Goal: Transaction & Acquisition: Purchase product/service

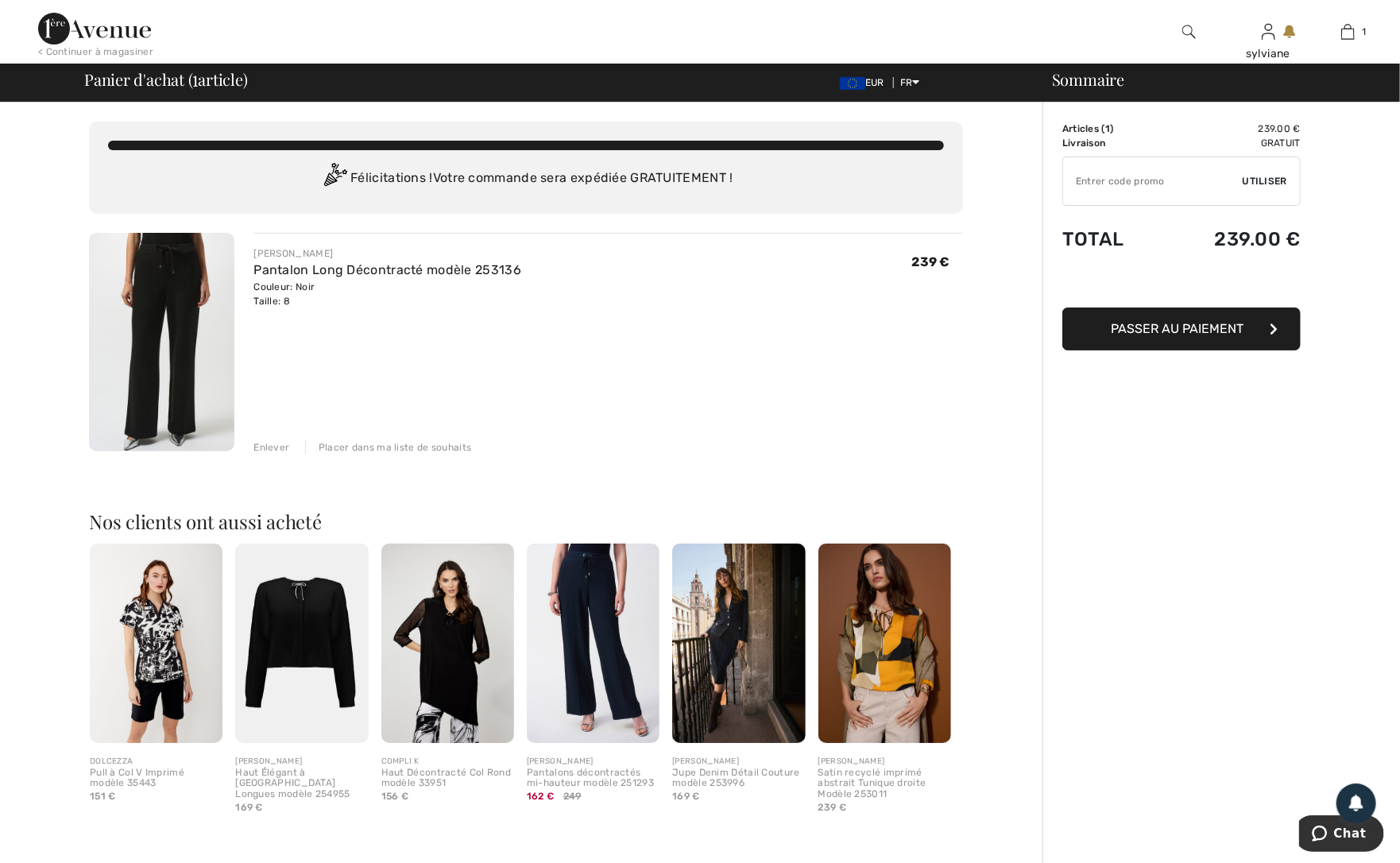
click at [726, 638] on img at bounding box center [738, 643] width 133 height 200
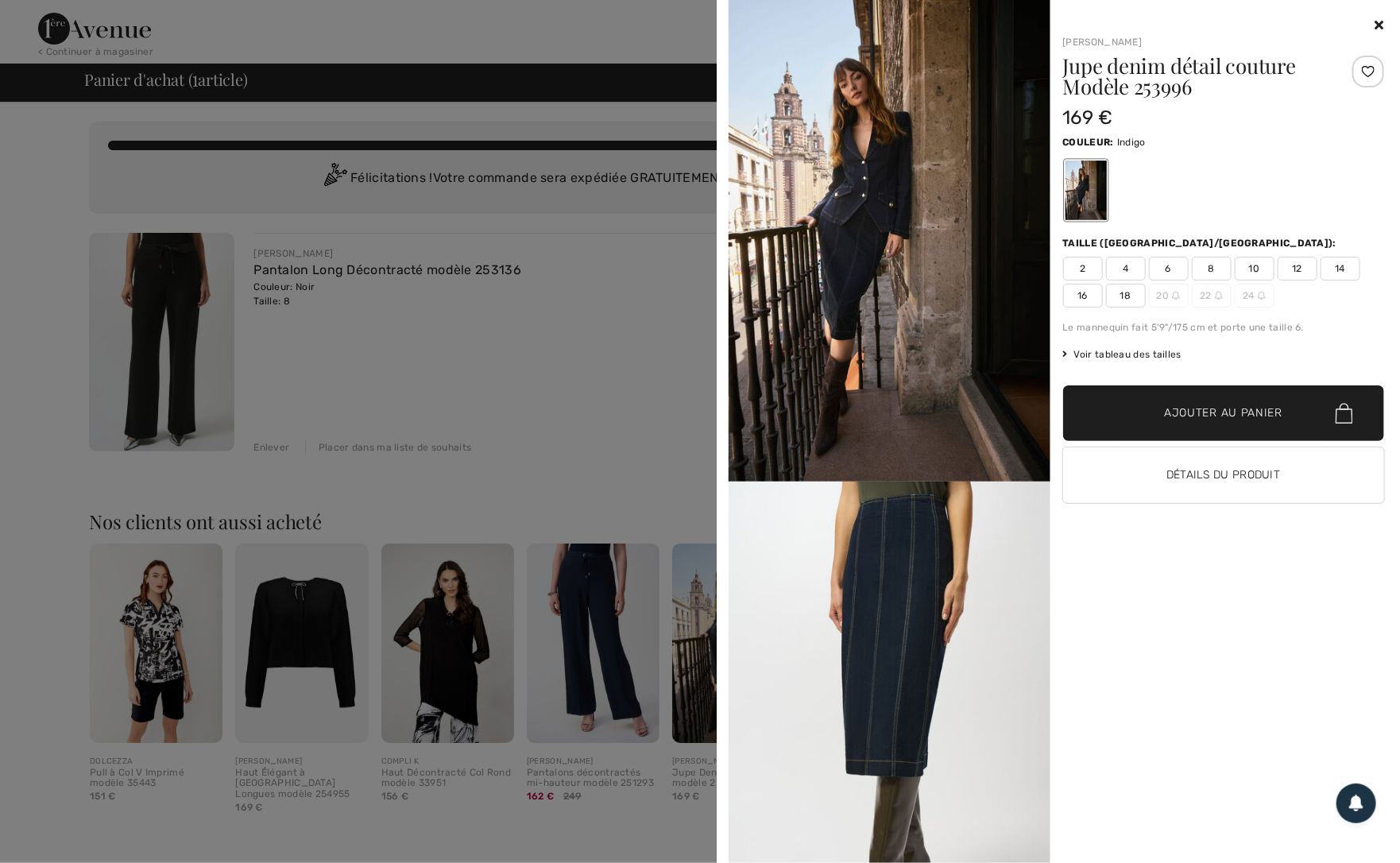
click at [670, 424] on div at bounding box center [700, 431] width 1400 height 863
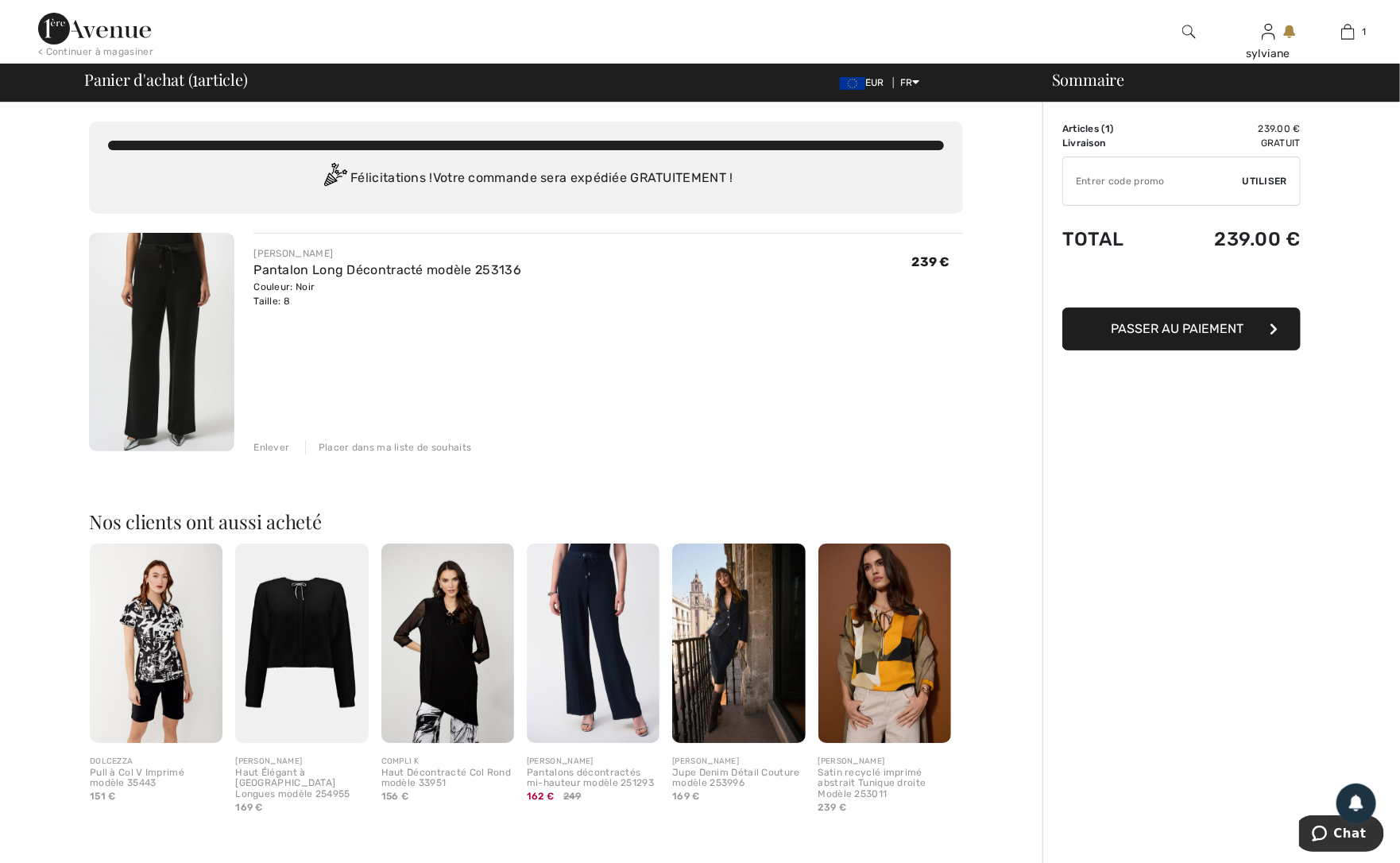
click at [587, 639] on img at bounding box center [593, 643] width 133 height 200
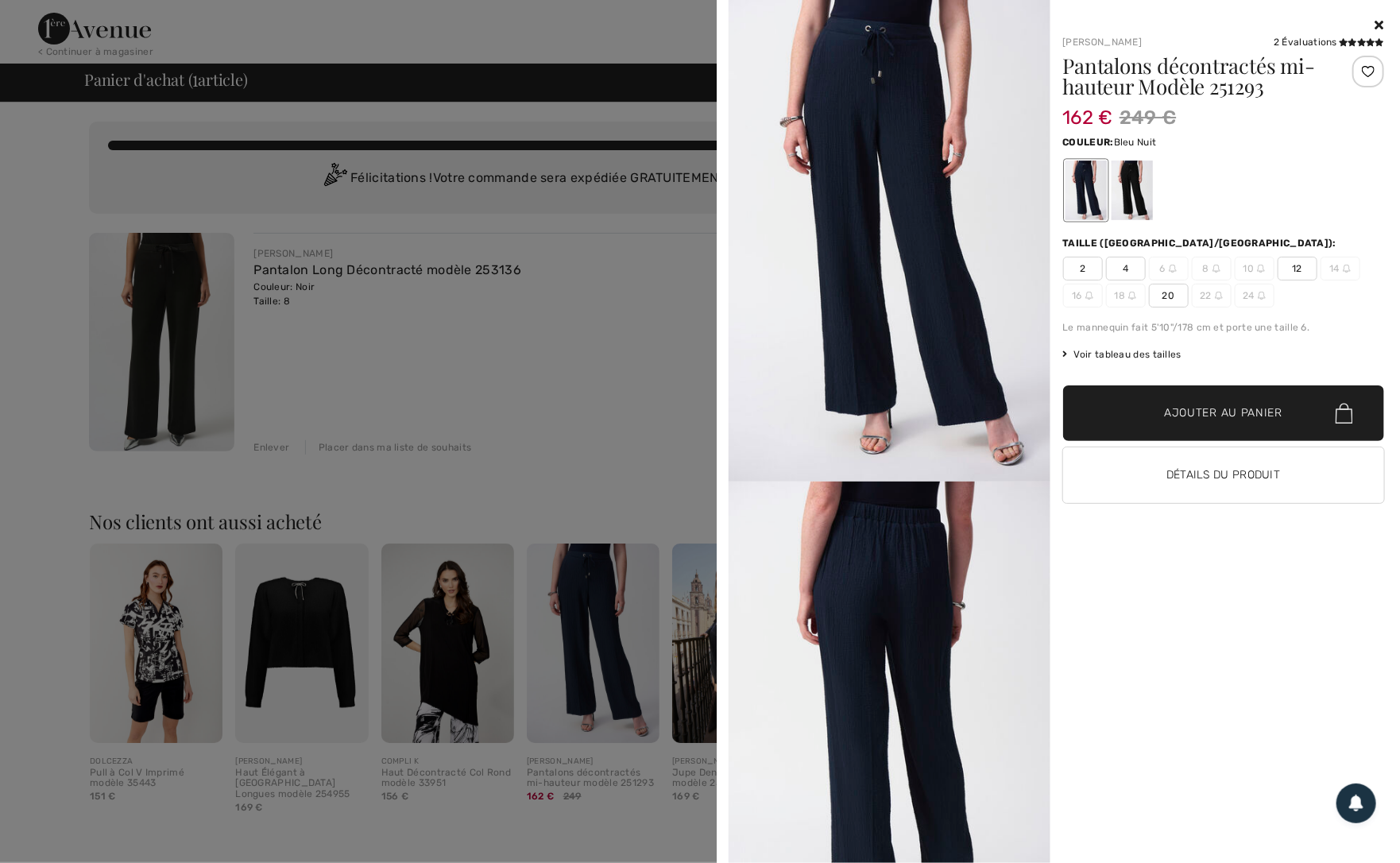
click at [514, 348] on div at bounding box center [700, 431] width 1400 height 863
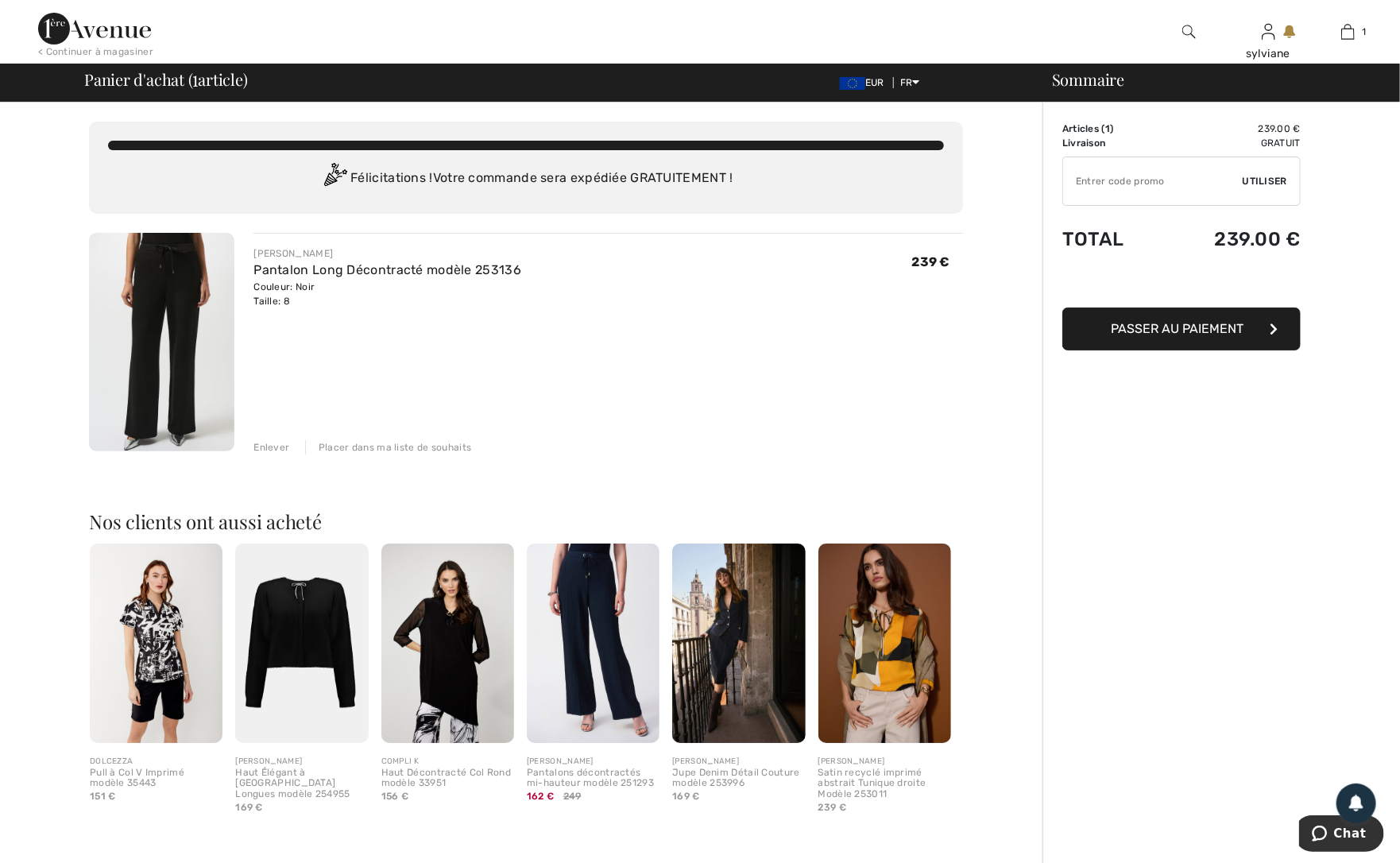
click at [1174, 330] on span "Passer au paiement" at bounding box center [1177, 329] width 133 height 15
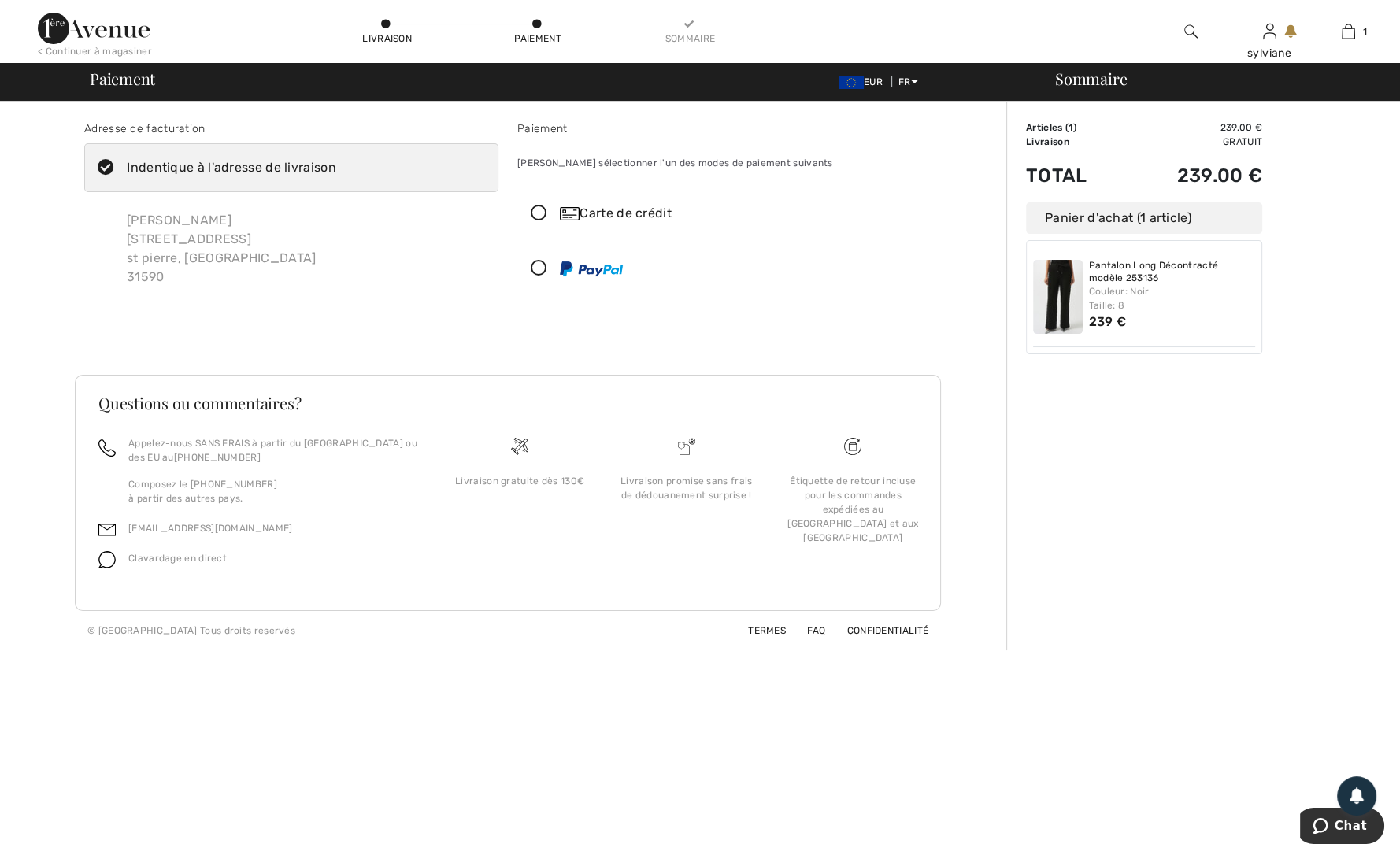
click at [540, 214] on icon at bounding box center [538, 214] width 42 height 16
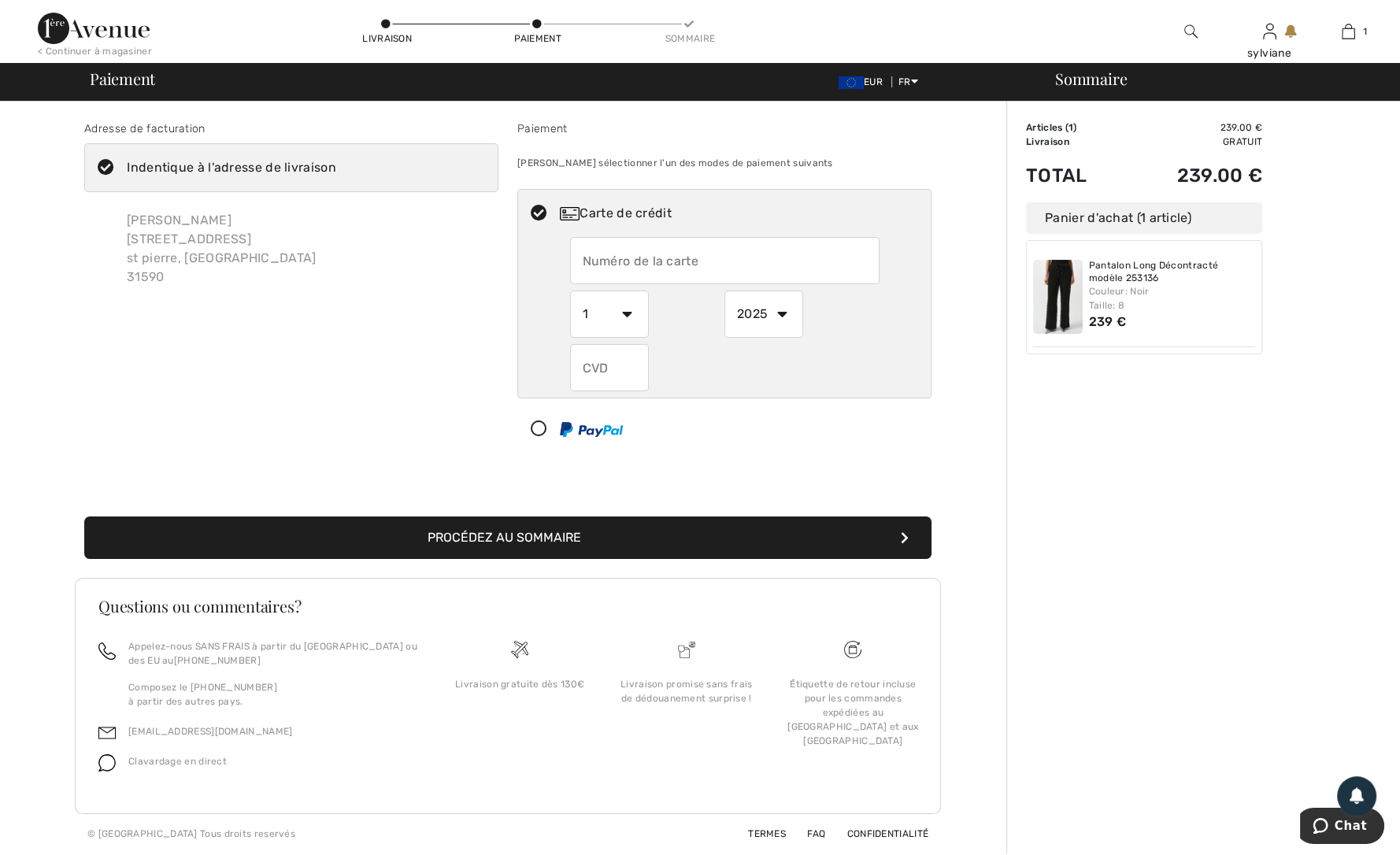
click at [622, 256] on input "text" at bounding box center [725, 261] width 309 height 47
type input "374901634752015"
click at [624, 317] on select "1 2 3 4 5 6 7 8 9 10 11 12" at bounding box center [610, 314] width 79 height 47
select select "9"
click at [570, 290] on select "1 2 3 4 5 6 7 8 9 10 11 12" at bounding box center [610, 314] width 79 height 47
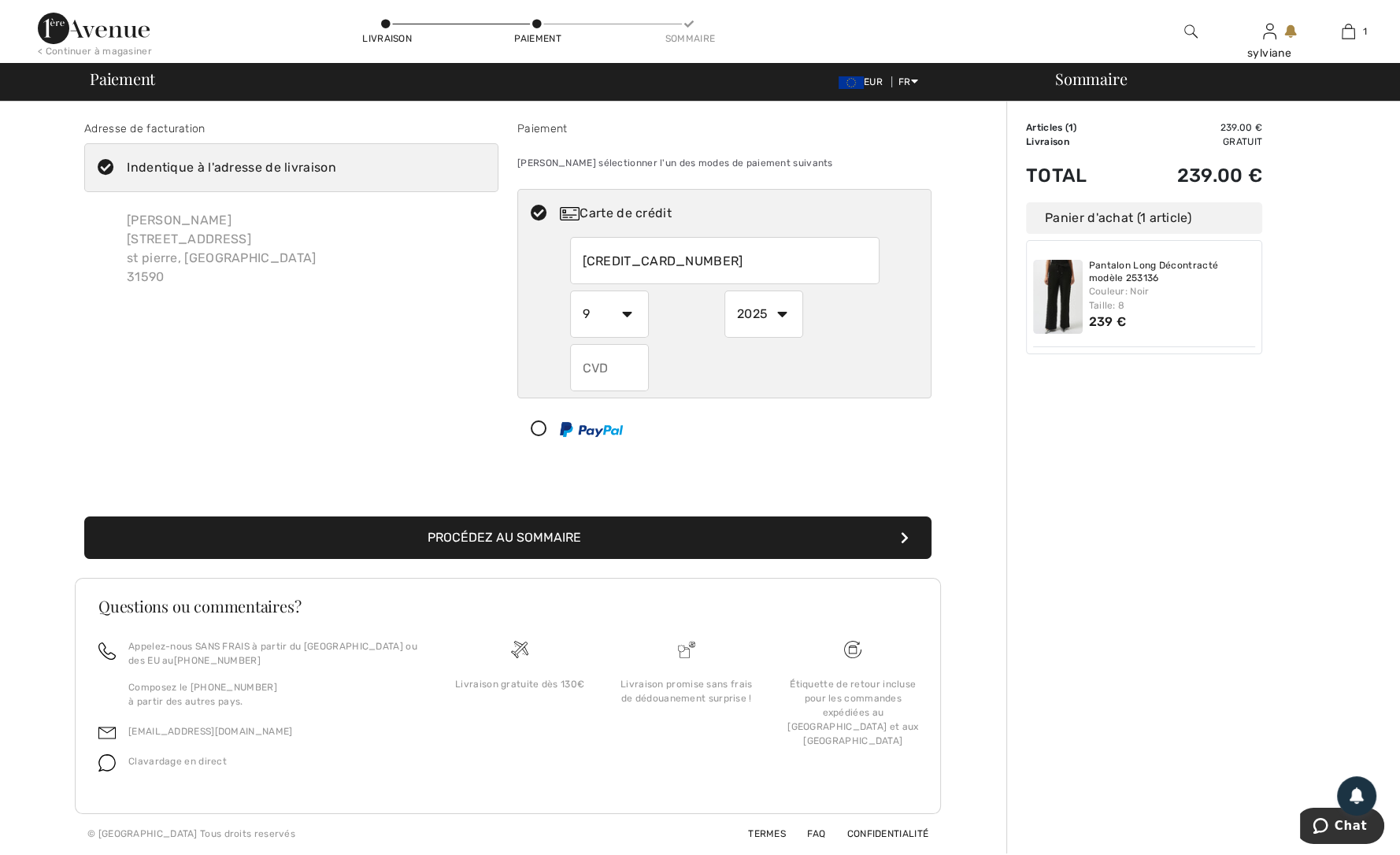
click at [782, 308] on select "2025 2026 2027 2028 2029 2030 2031 2032 2033 2034 2035" at bounding box center [763, 314] width 79 height 47
select select "2026"
click at [724, 290] on select "2025 2026 2027 2028 2029 2030 2031 2032 2033 2034 2035" at bounding box center [763, 314] width 79 height 47
click at [633, 374] on input "text" at bounding box center [610, 368] width 79 height 47
type input "6153"
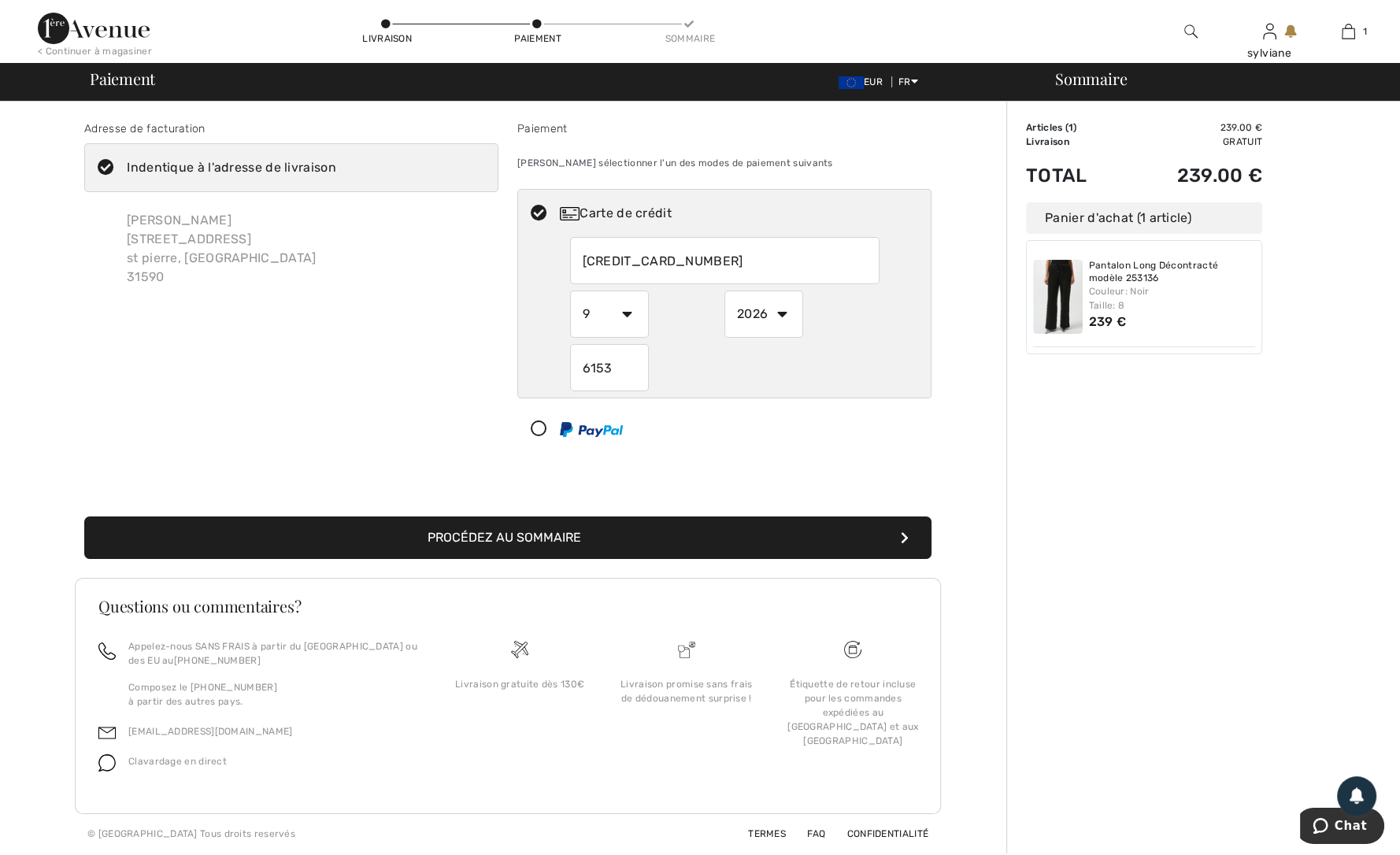
click at [488, 536] on button "Procédez au sommaire" at bounding box center [507, 538] width 847 height 43
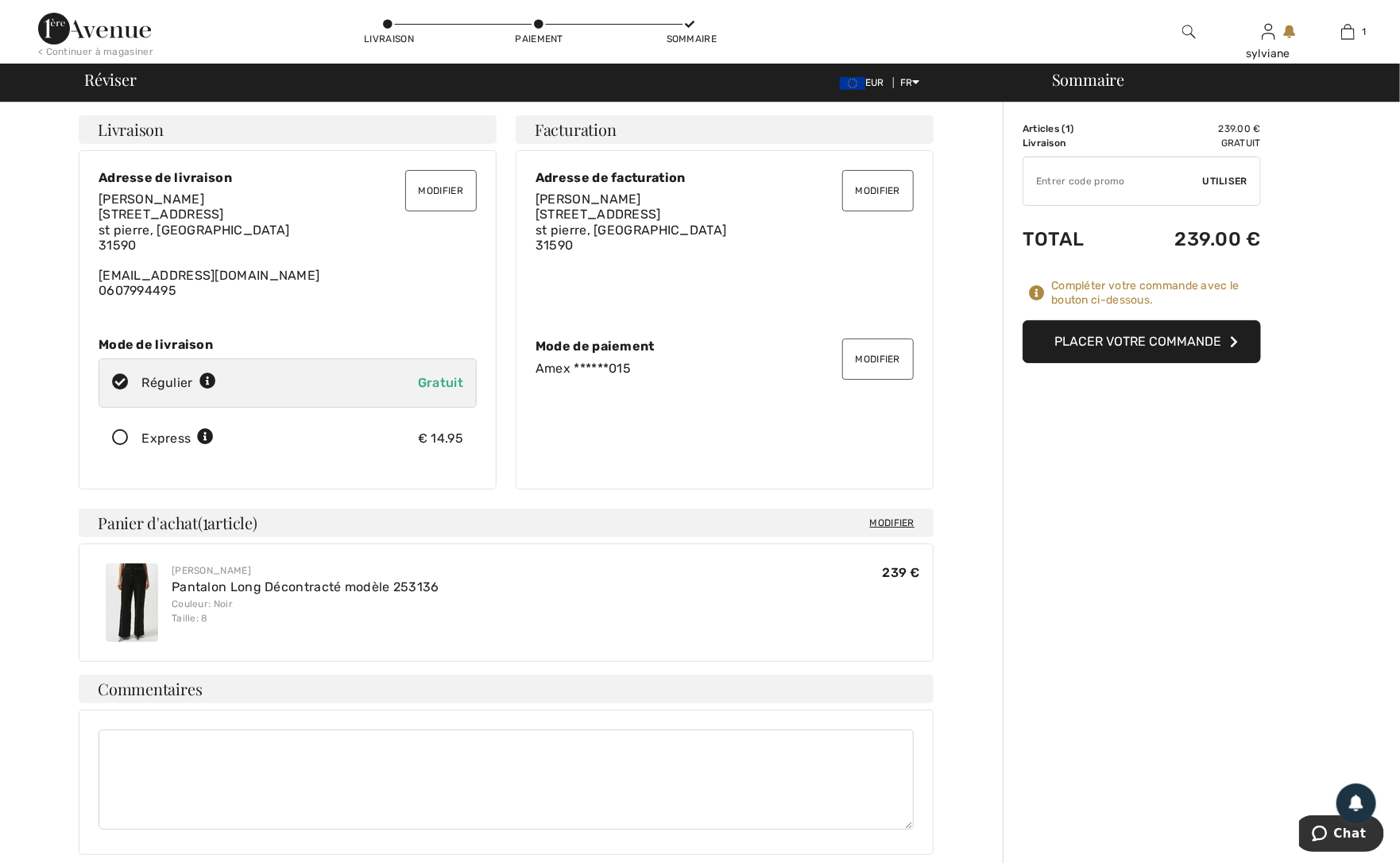
click at [1152, 348] on button "Placer votre commande" at bounding box center [1141, 342] width 239 height 43
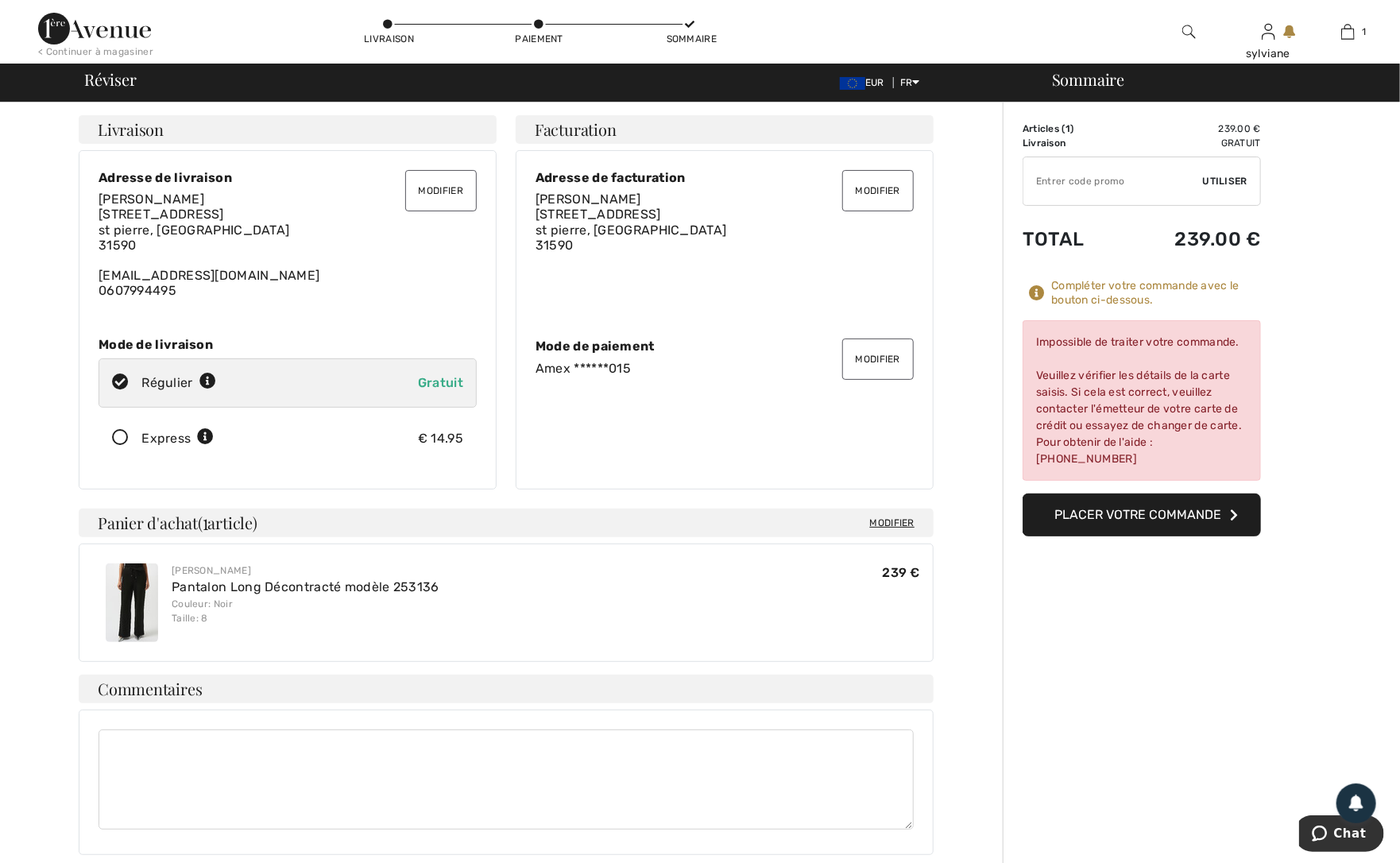
click at [1131, 511] on button "Placer votre commande" at bounding box center [1141, 515] width 239 height 43
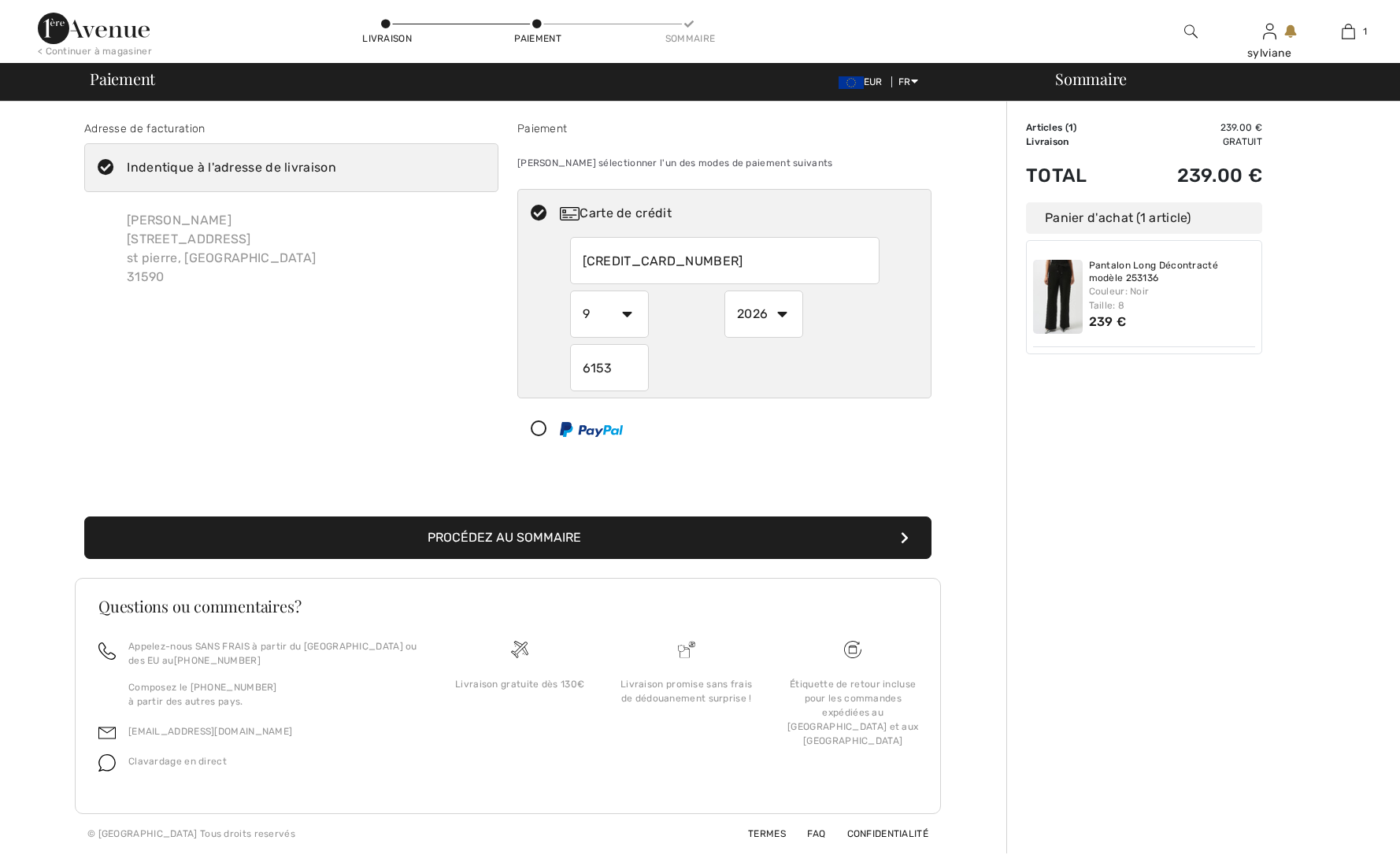
select select "9"
select select "2026"
click at [722, 262] on input "374901634752015" at bounding box center [725, 261] width 309 height 47
radio input "true"
type input "3"
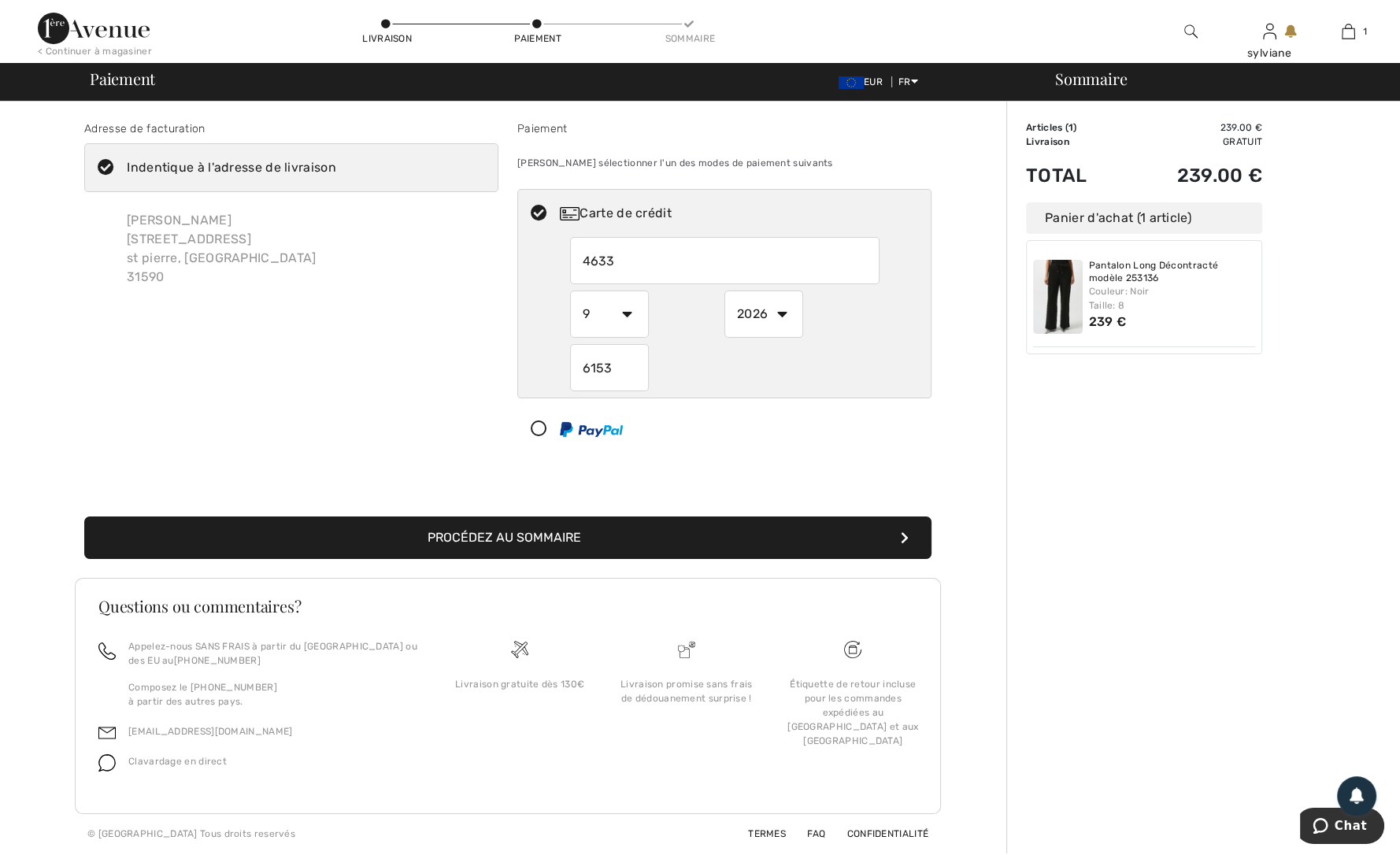
type input "46333"
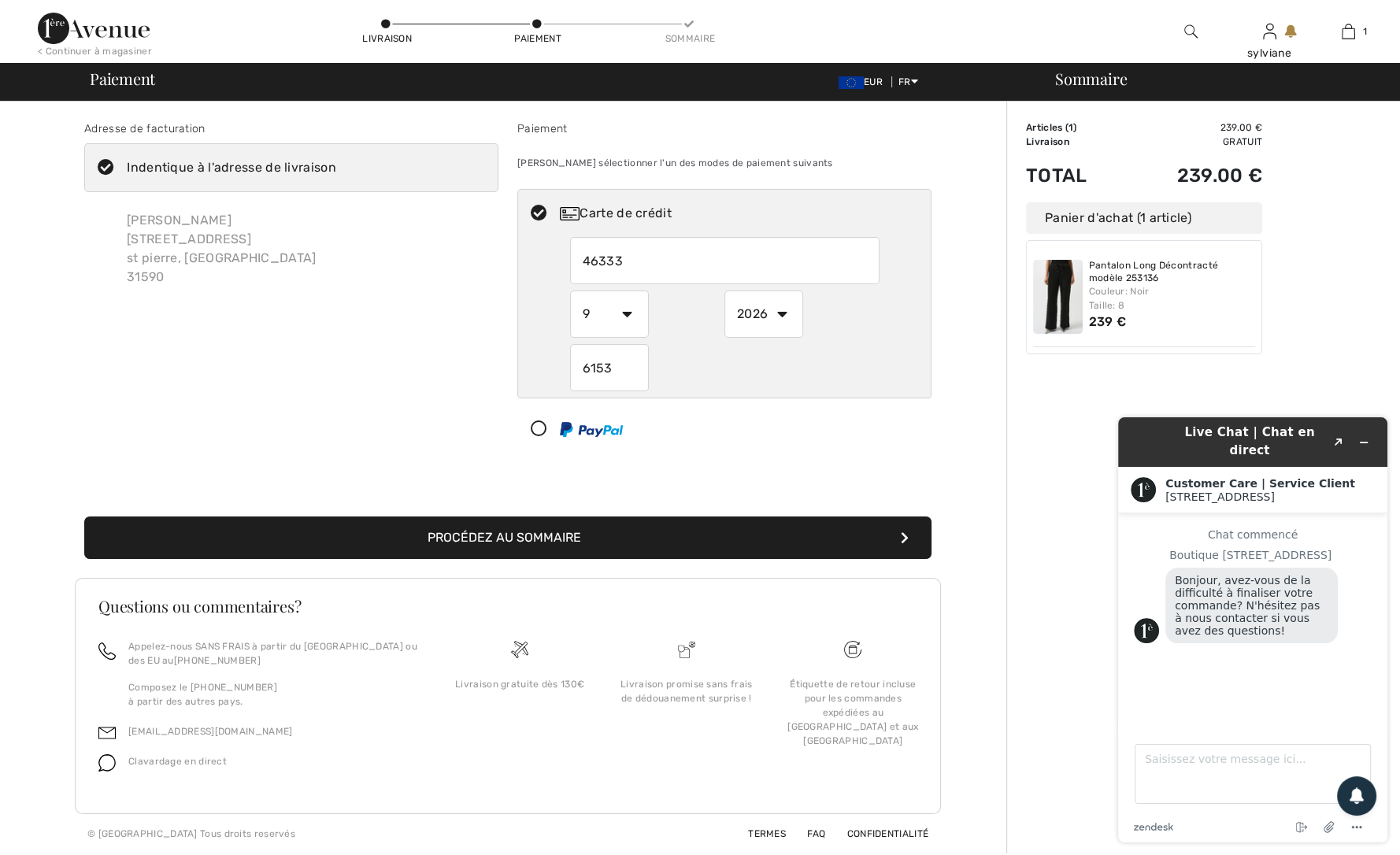
click at [635, 257] on input "46333" at bounding box center [725, 261] width 309 height 47
radio input "true"
type input "46333381380926106"
click at [629, 316] on select "1 2 3 4 5 6 7 8 9 10 11 12" at bounding box center [610, 314] width 79 height 47
radio input "true"
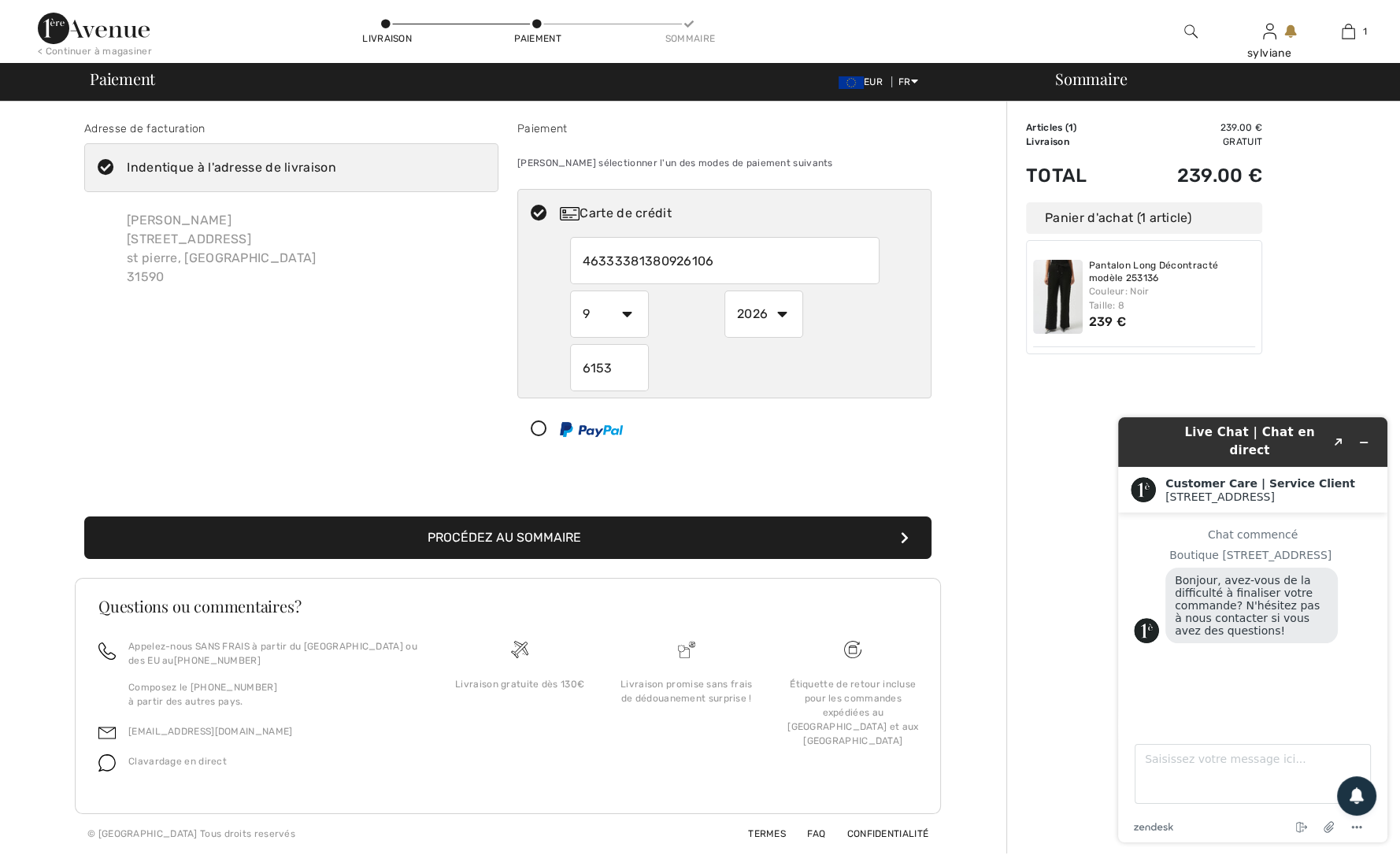
select select "12"
click at [570, 290] on select "1 2 3 4 5 6 7 8 9 10 11 12" at bounding box center [610, 314] width 79 height 47
click at [620, 367] on input "6153" at bounding box center [610, 368] width 79 height 47
radio input "true"
type input "6"
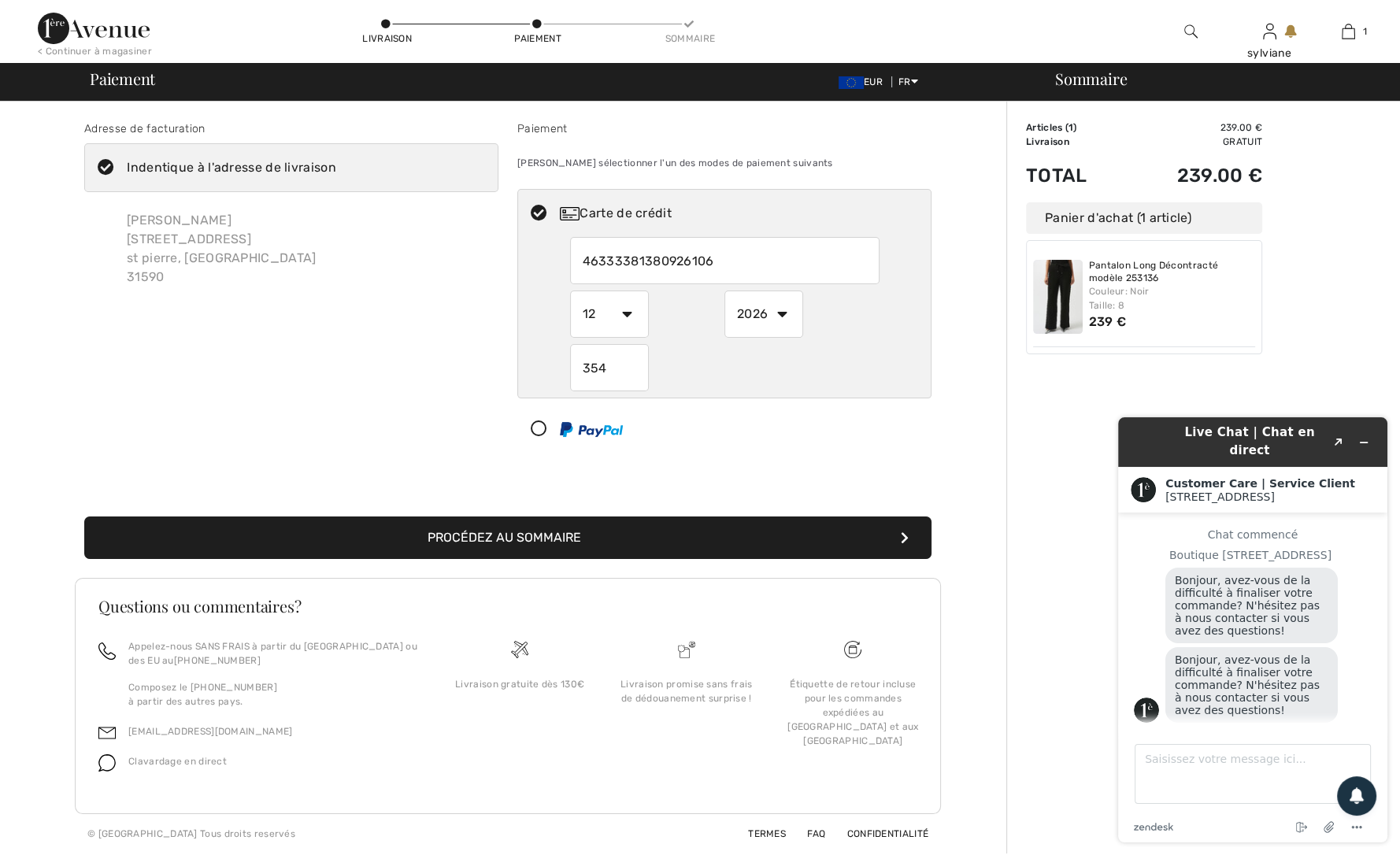
type input "354"
click at [548, 536] on button "Procédez au sommaire" at bounding box center [507, 538] width 847 height 43
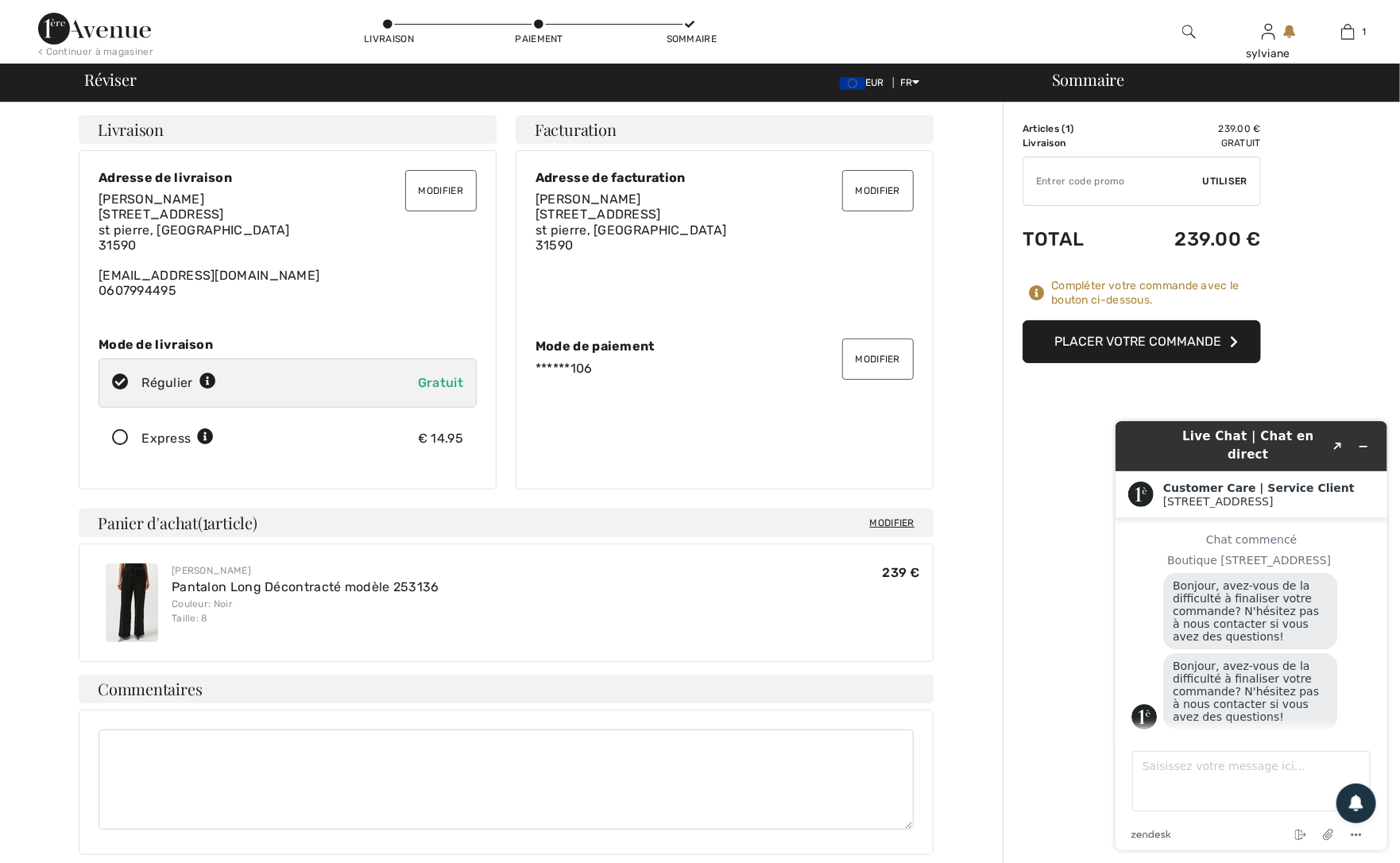
click at [1128, 336] on button "Placer votre commande" at bounding box center [1141, 342] width 239 height 43
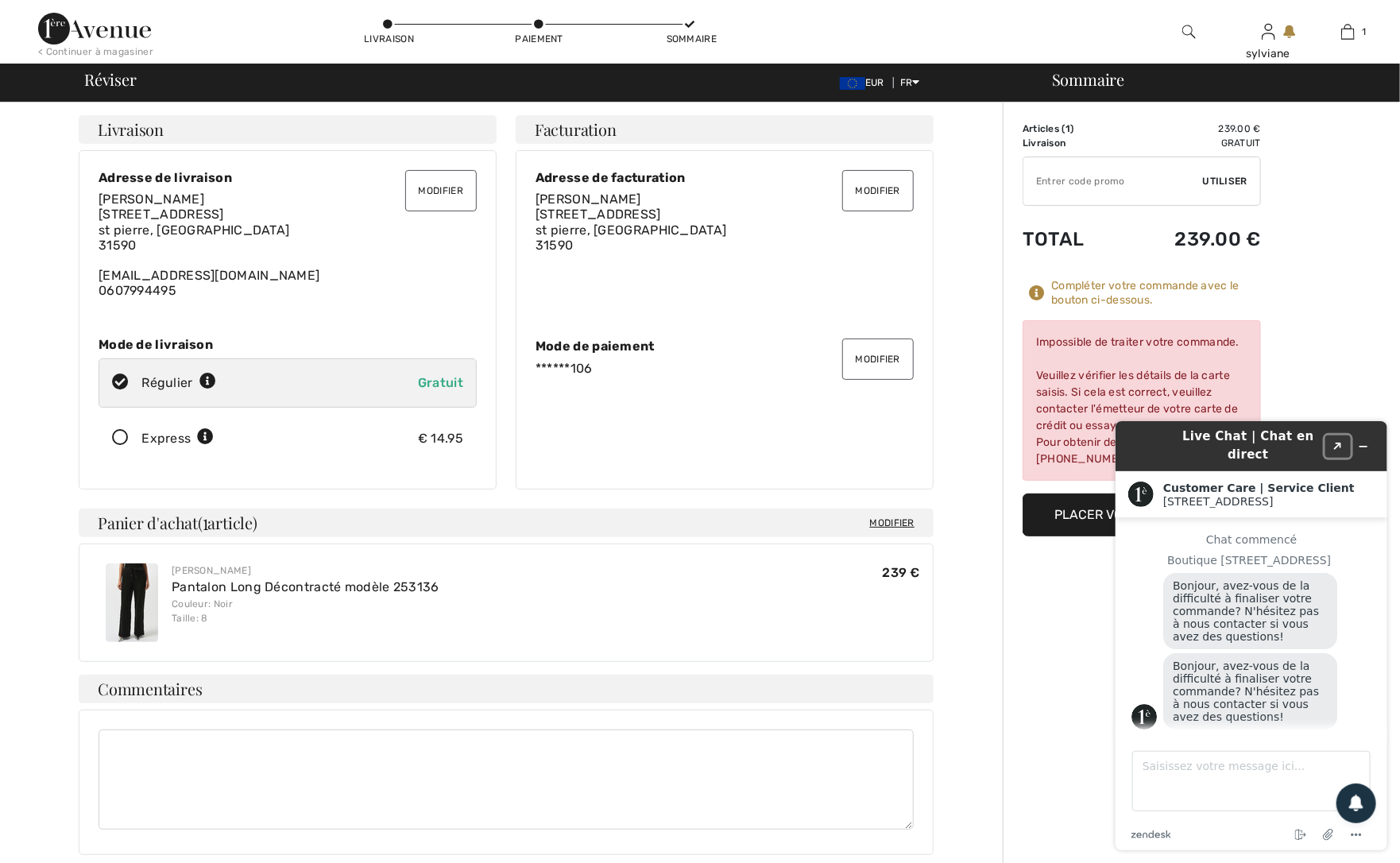
click at [1335, 442] on icon "Created with Sketch." at bounding box center [1337, 446] width 10 height 8
